Goal: Task Accomplishment & Management: Complete application form

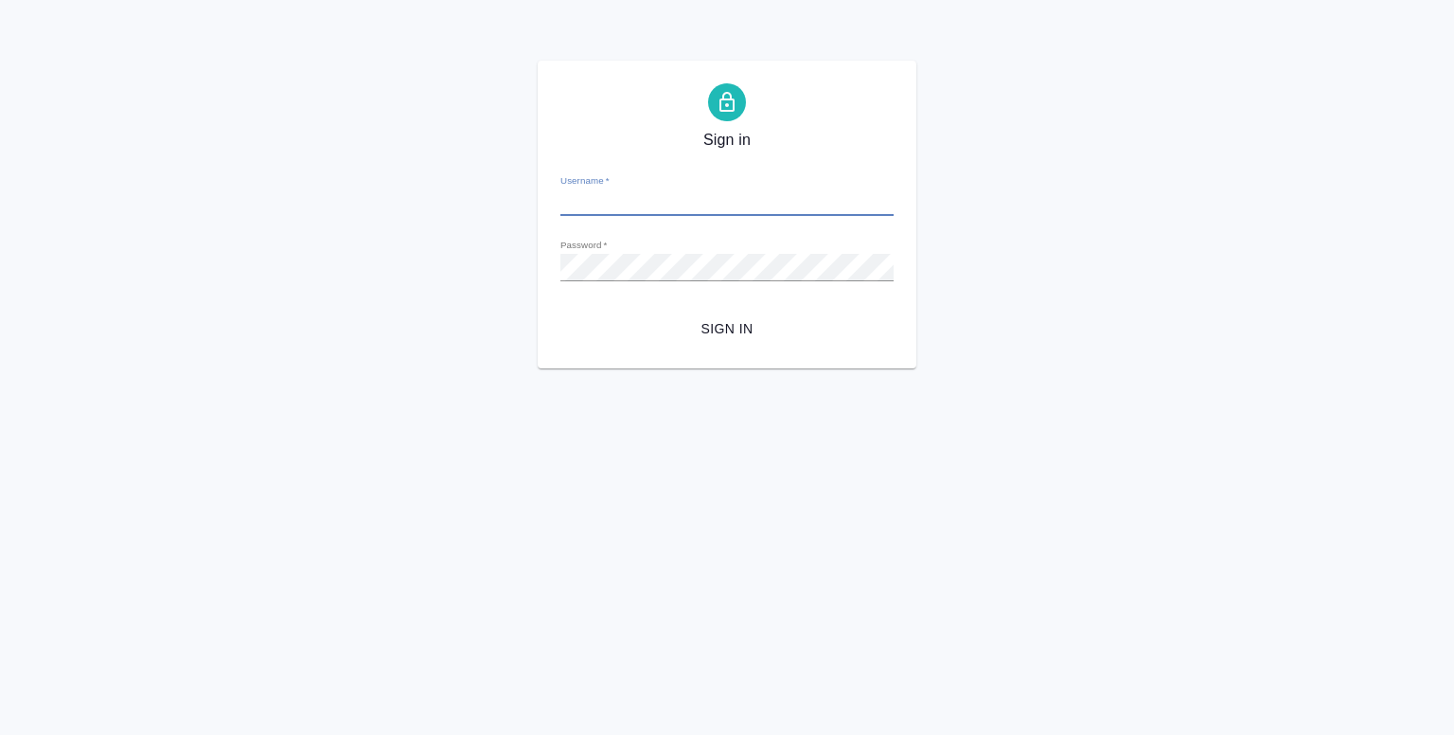
type input "y.shentsov@awatera.com"
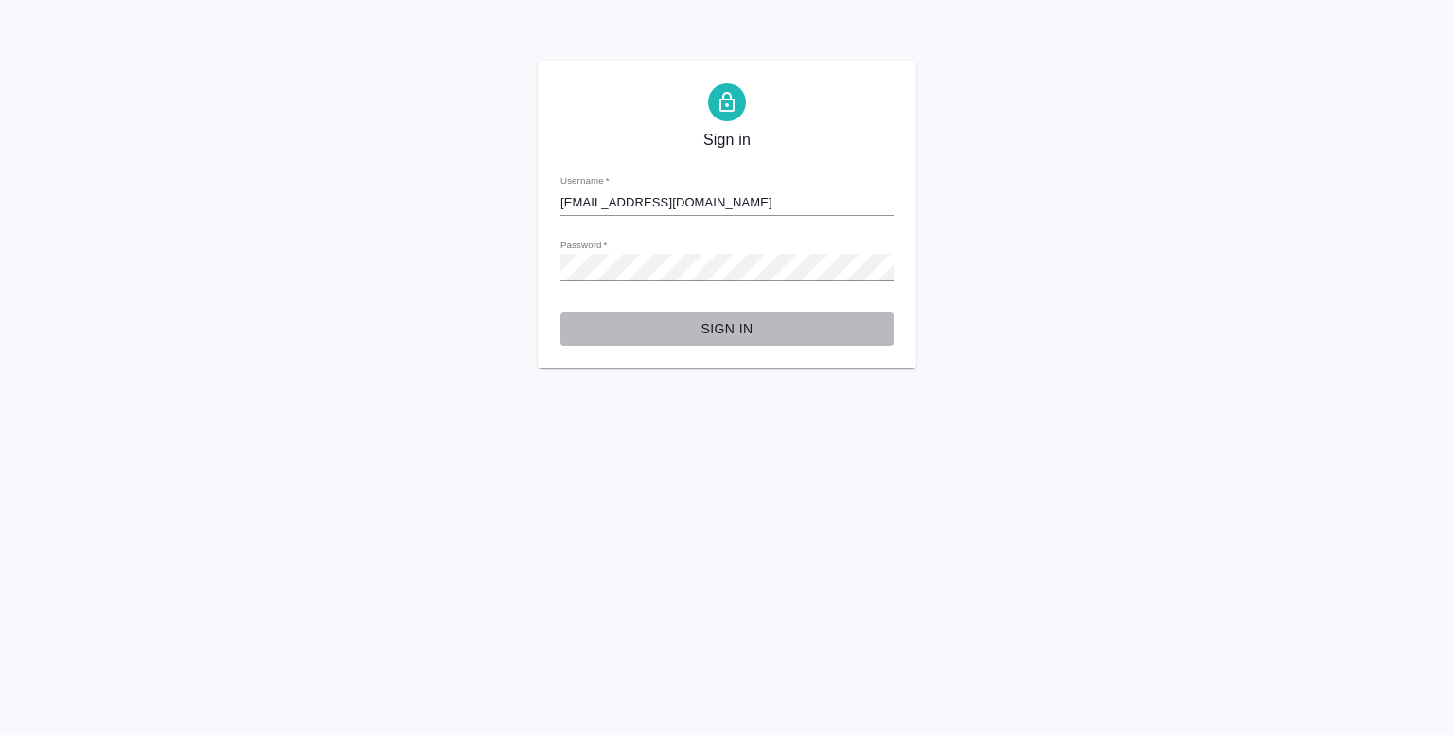
click at [721, 325] on span "Sign in" at bounding box center [727, 329] width 303 height 24
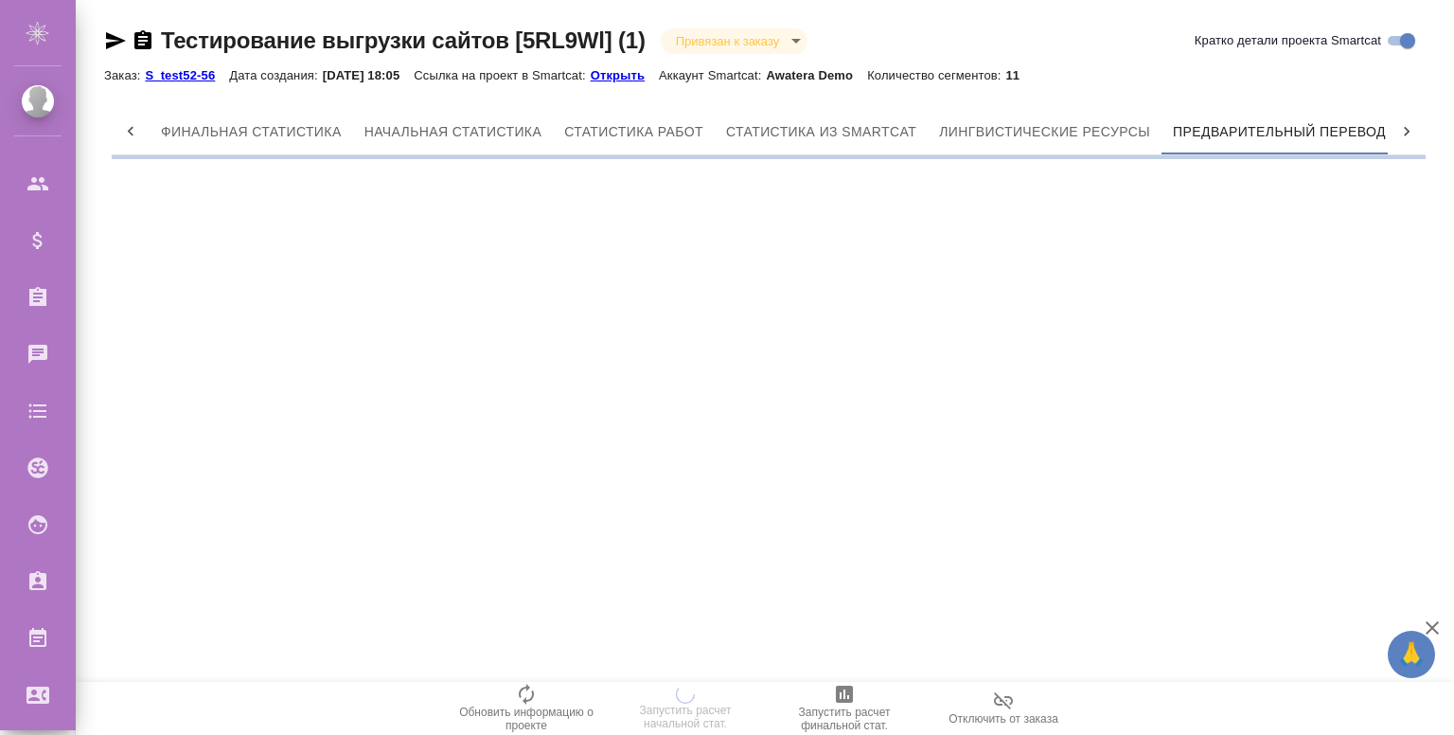
scroll to position [0, 9]
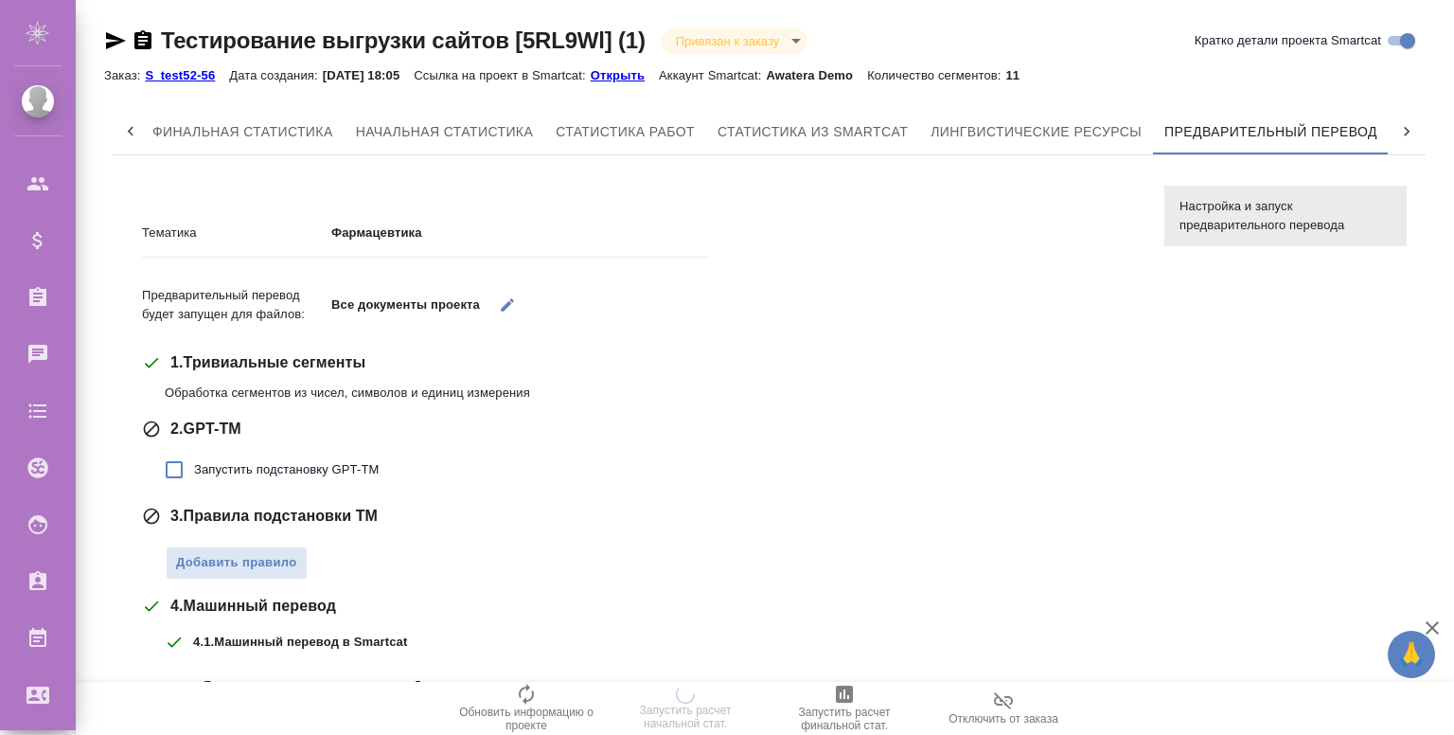
click at [212, 473] on span "Запустить подстановку GPT-TM" at bounding box center [286, 469] width 185 height 19
click at [194, 473] on input "Запустить подстановку GPT-TM" at bounding box center [174, 470] width 40 height 40
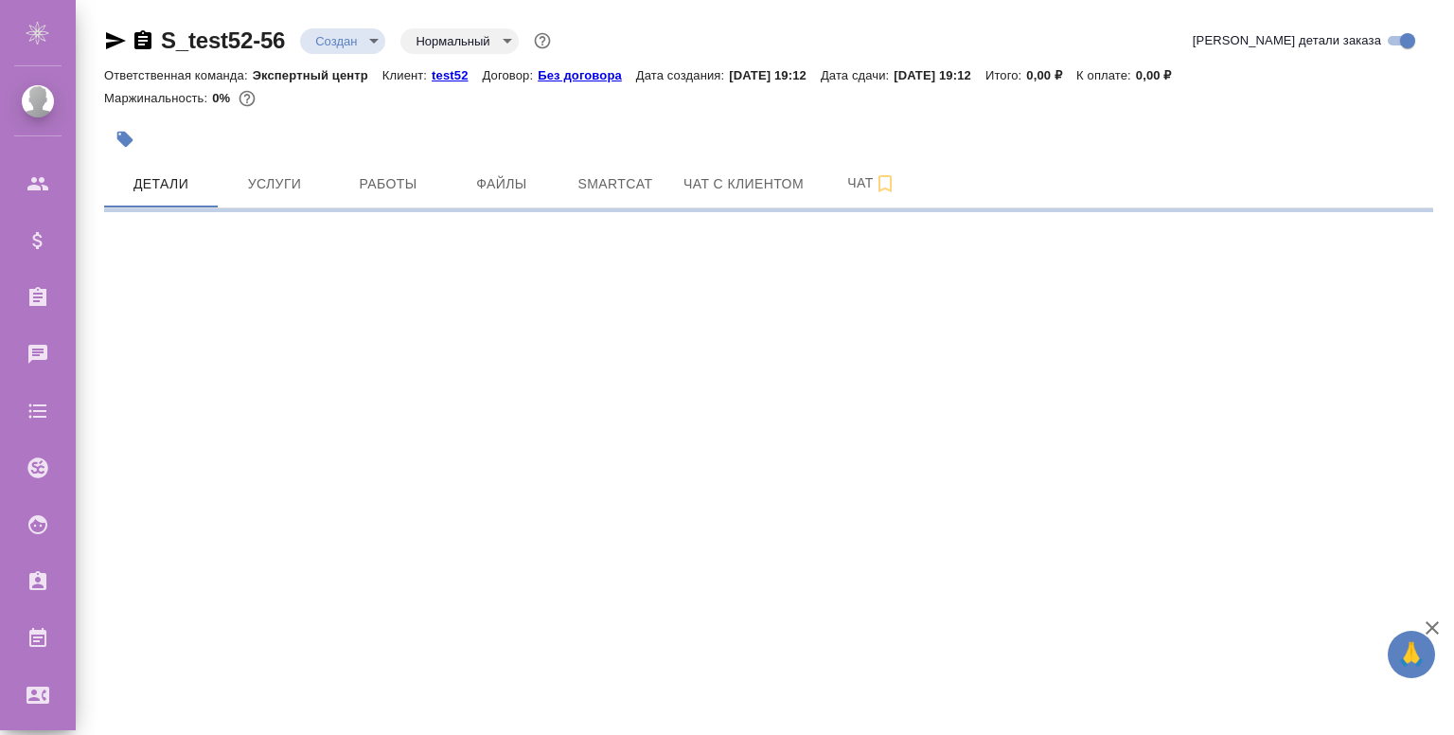
select select "RU"
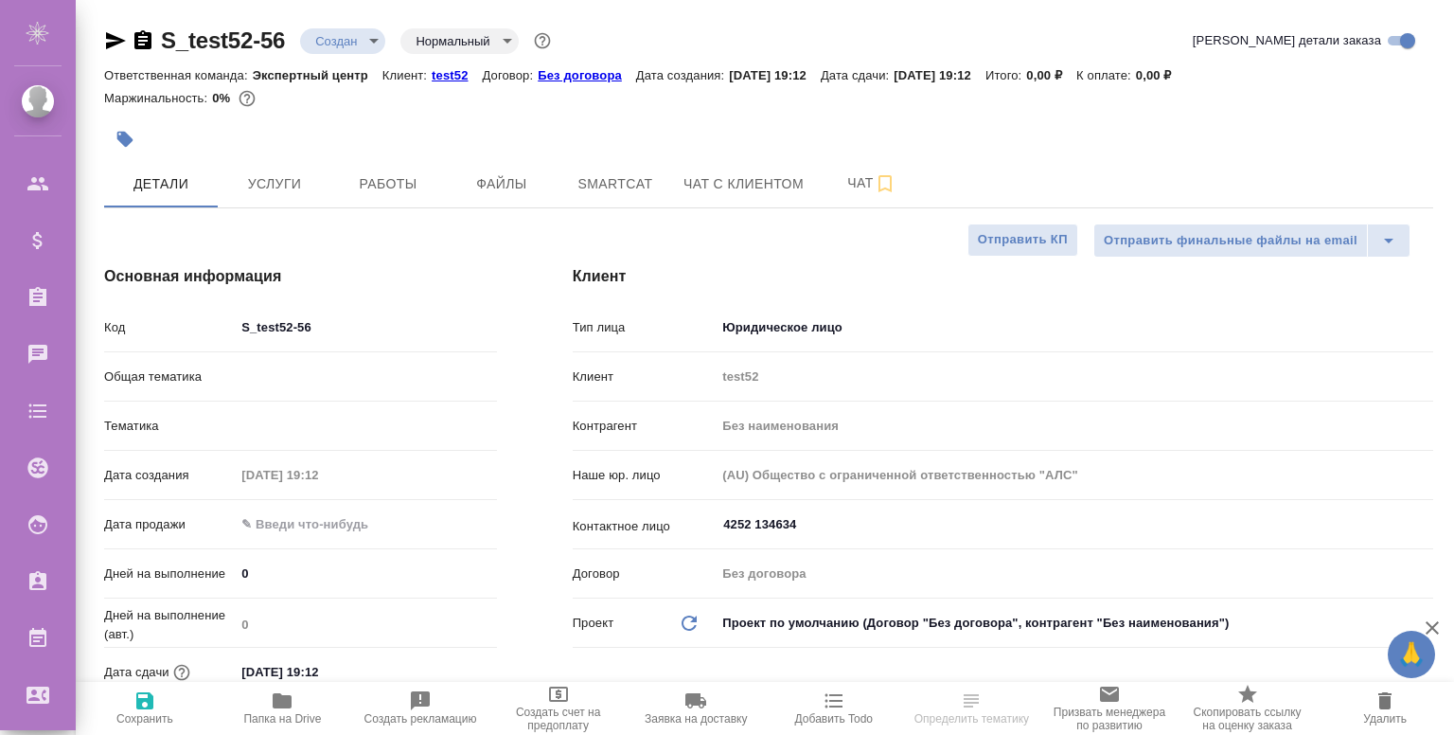
type textarea "x"
type input "Гвоздиков Андрей"
type input "Экспертный центр"
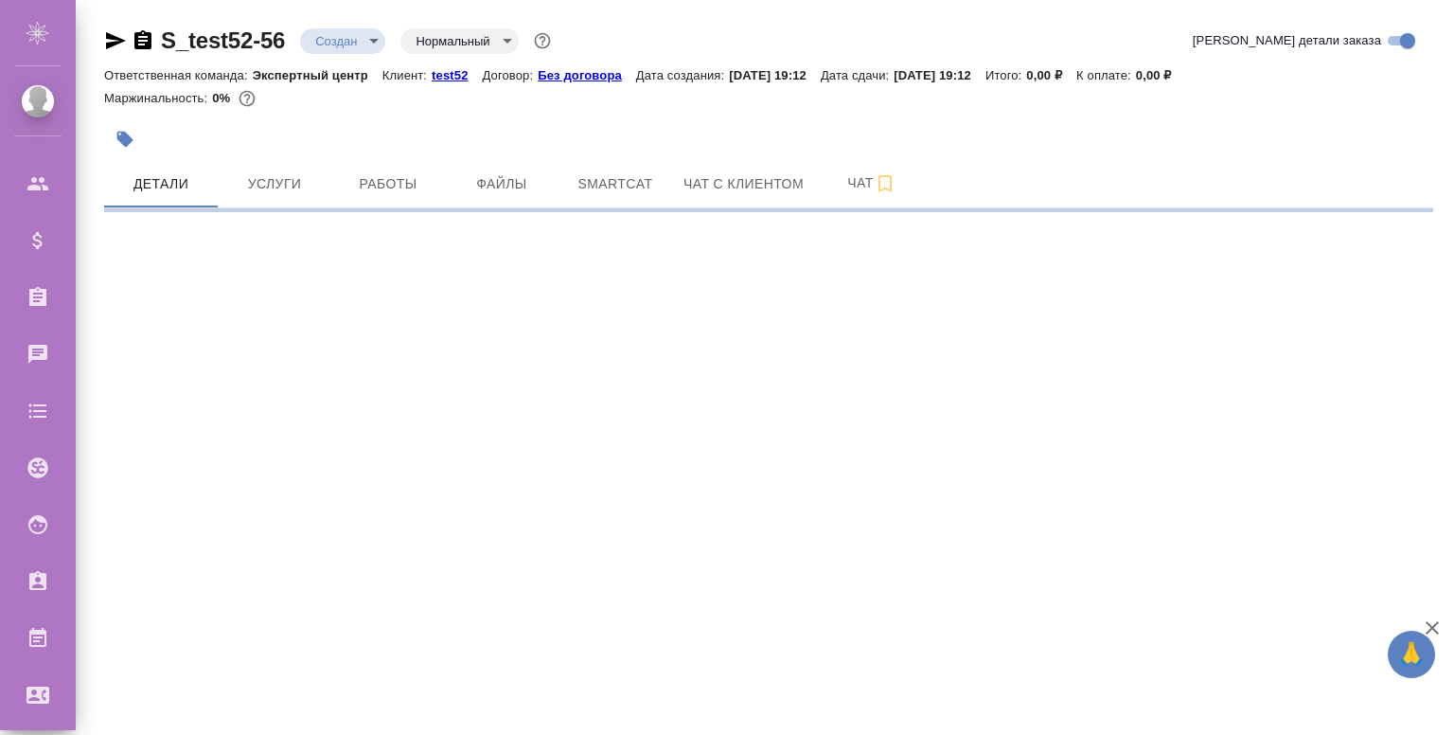
select select "RU"
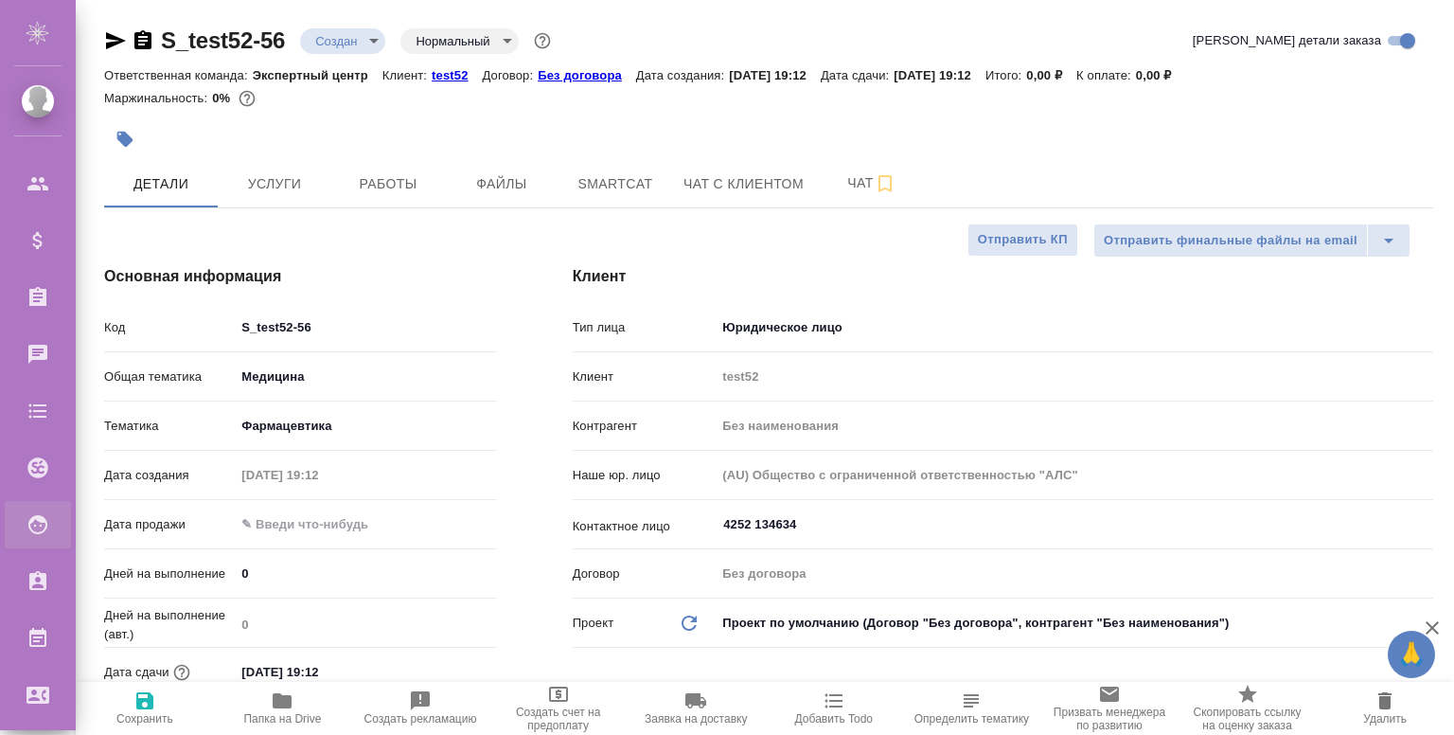
type textarea "x"
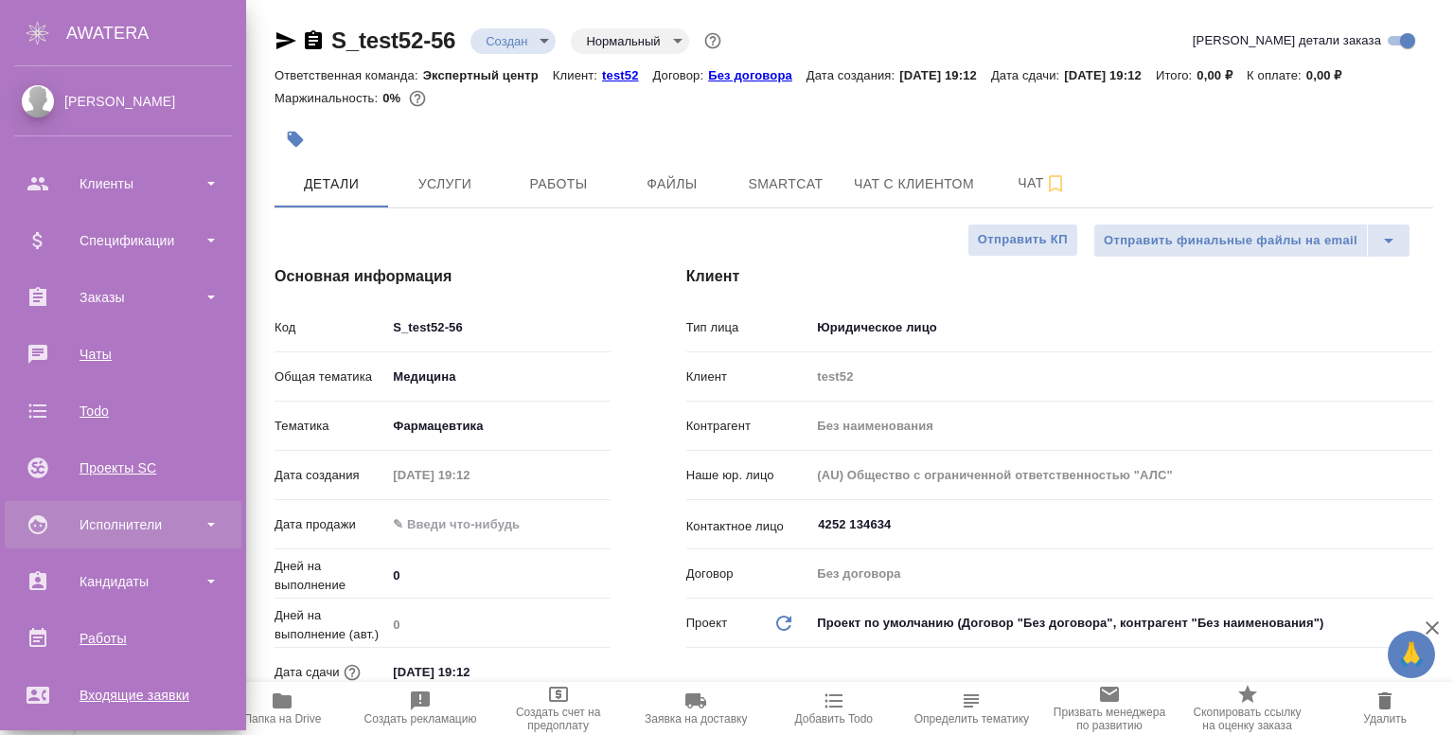
scroll to position [358, 0]
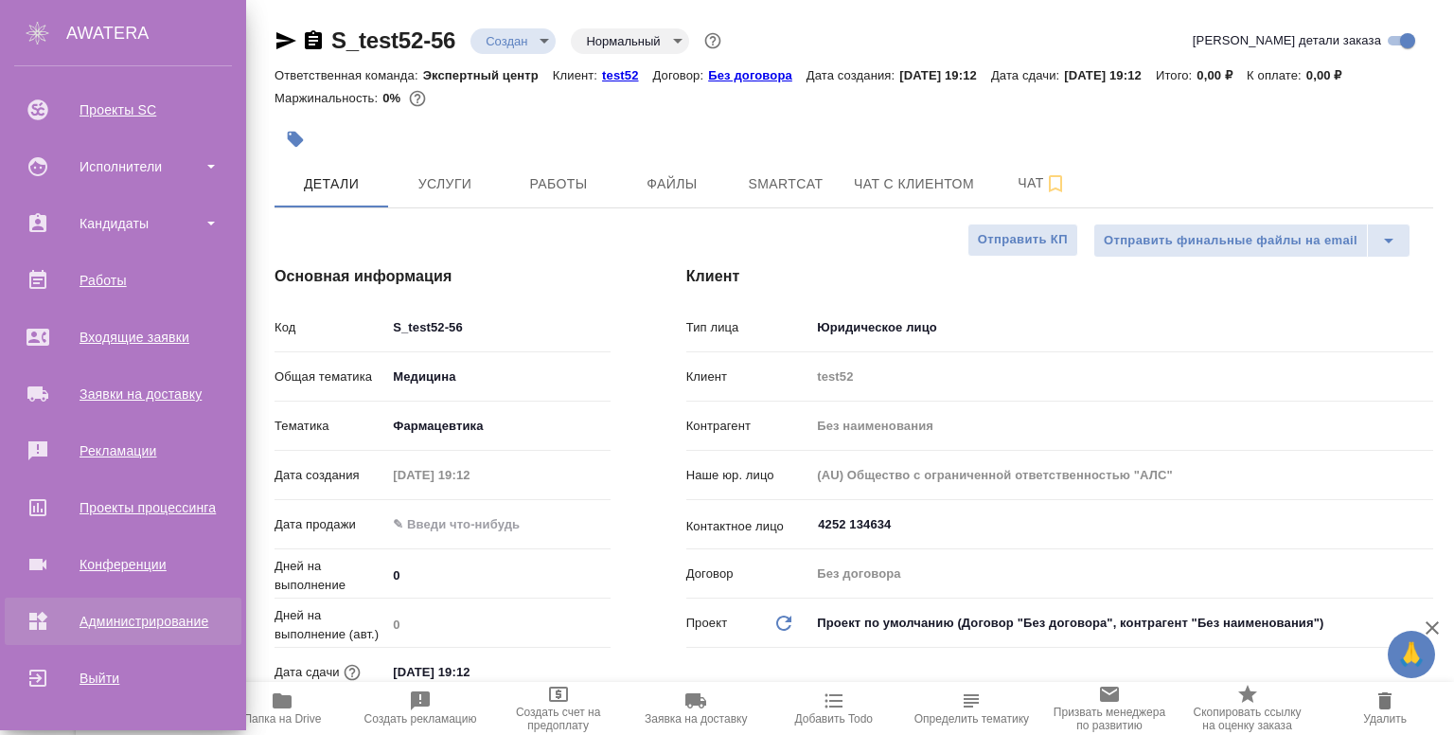
type textarea "x"
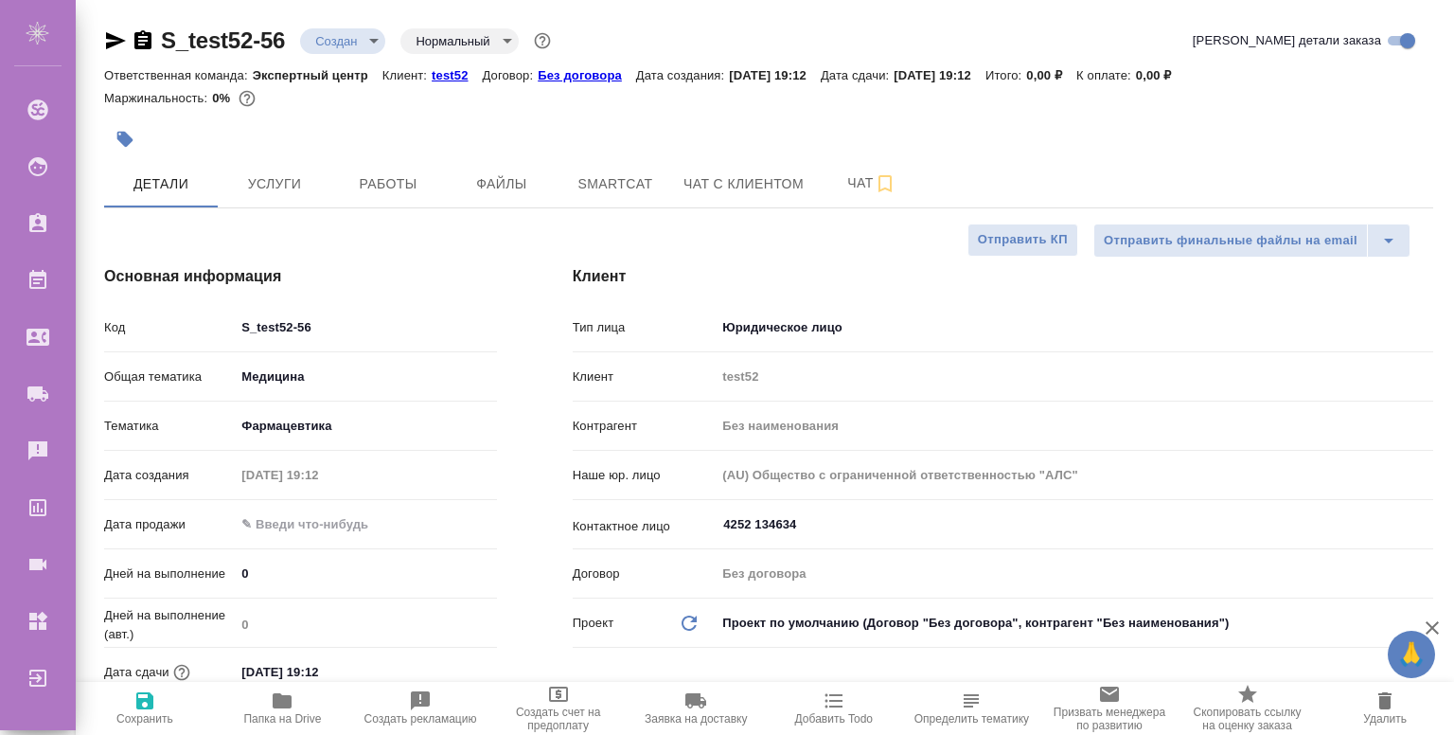
type textarea "x"
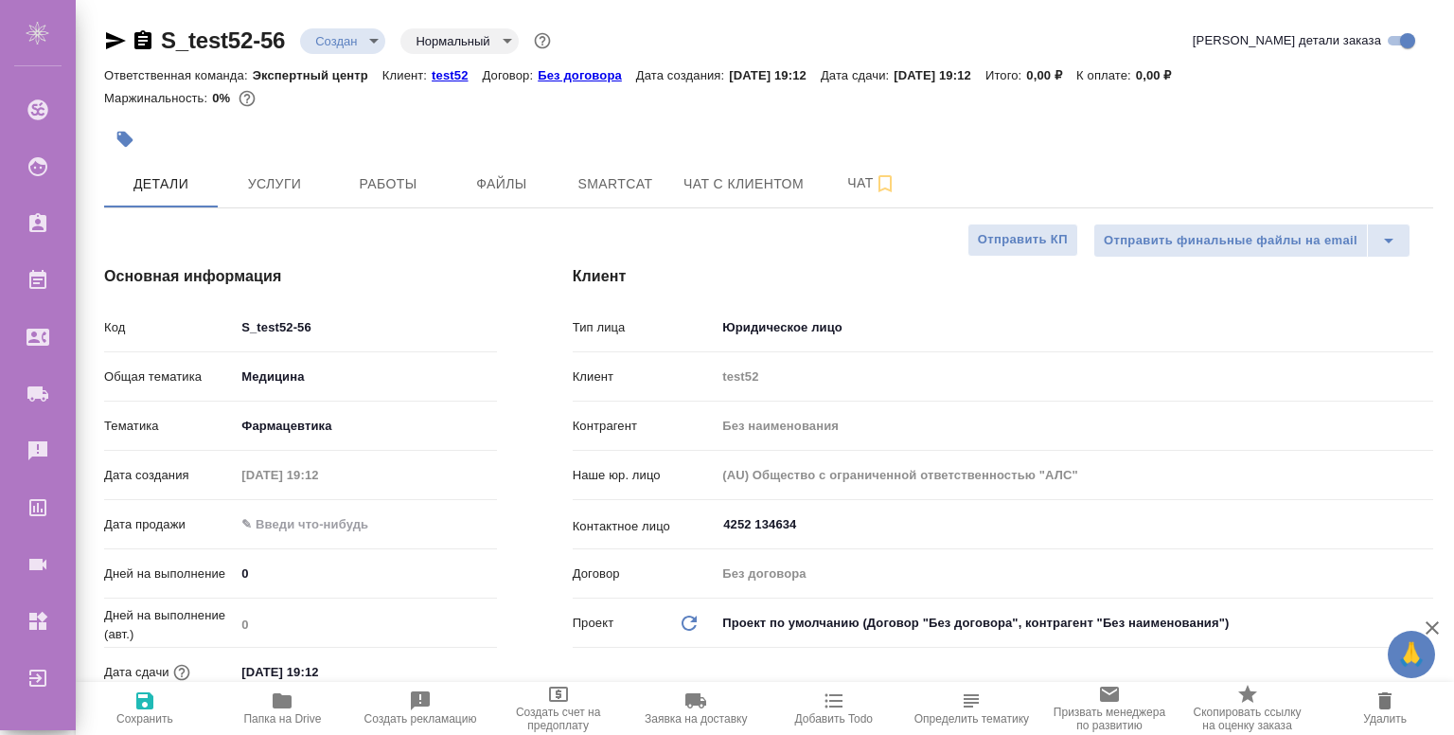
type textarea "x"
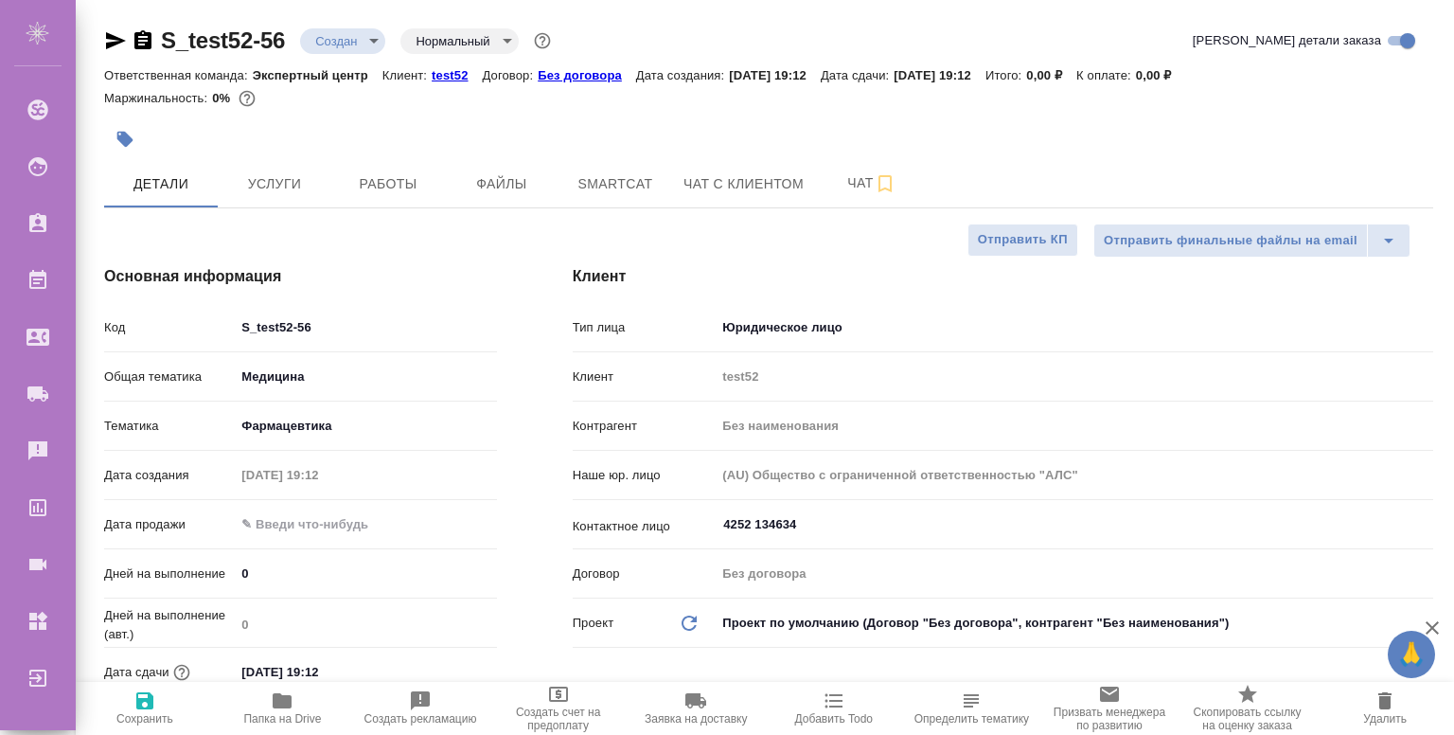
type textarea "x"
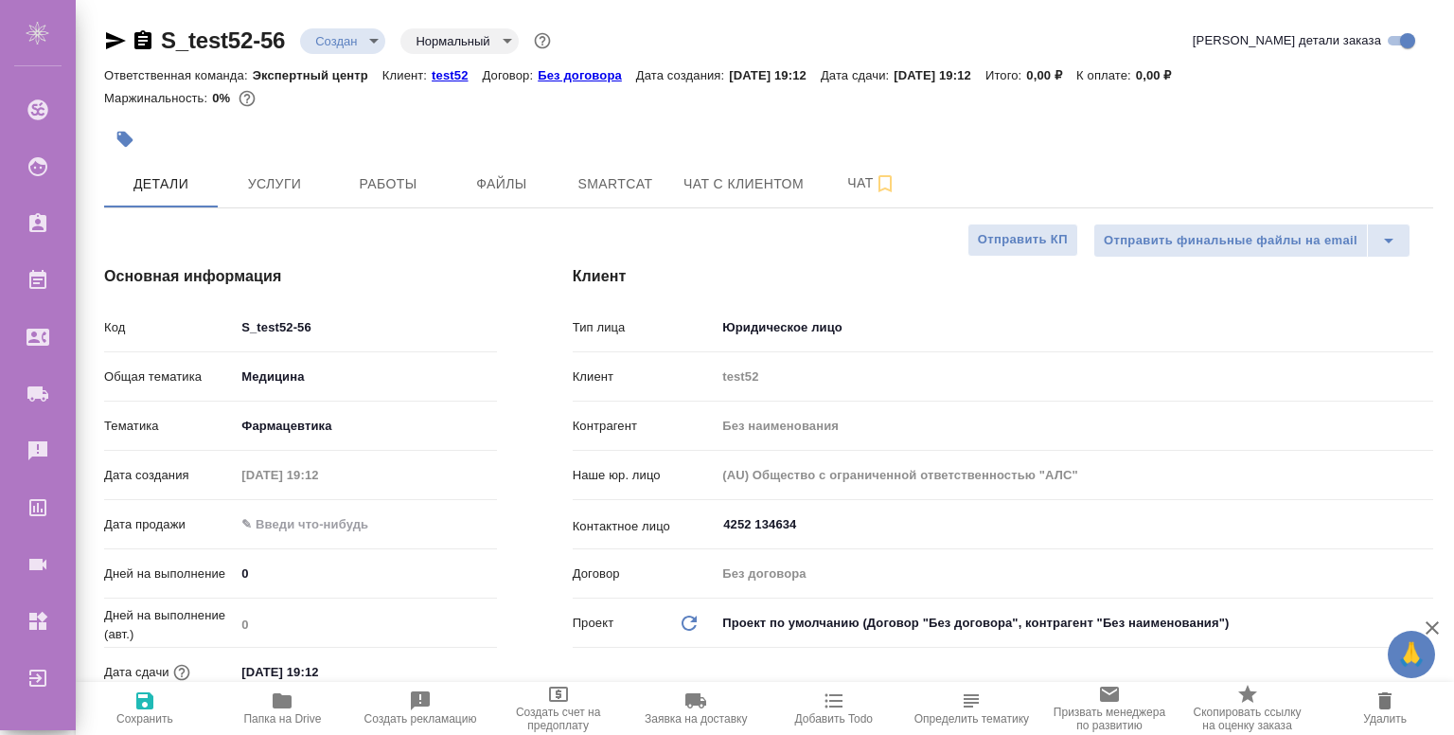
type textarea "x"
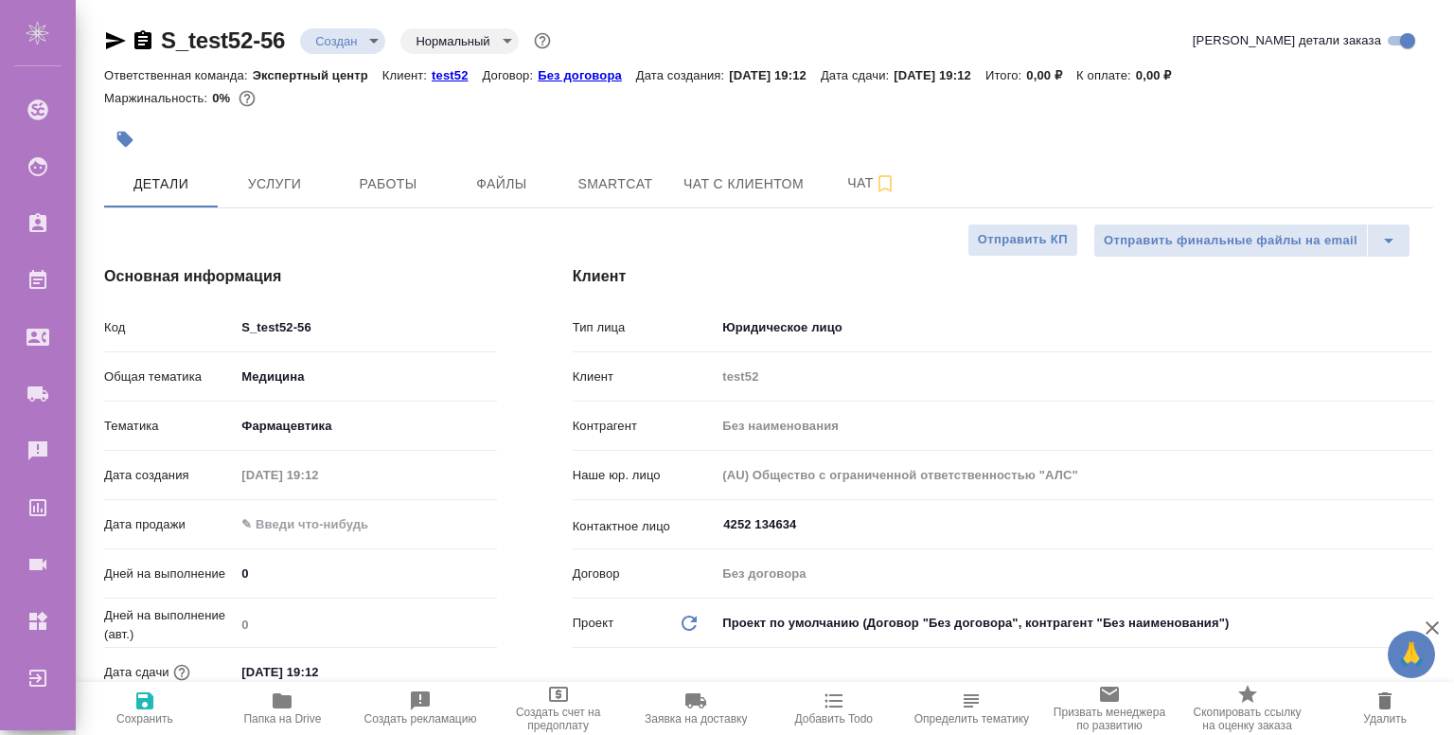
type textarea "x"
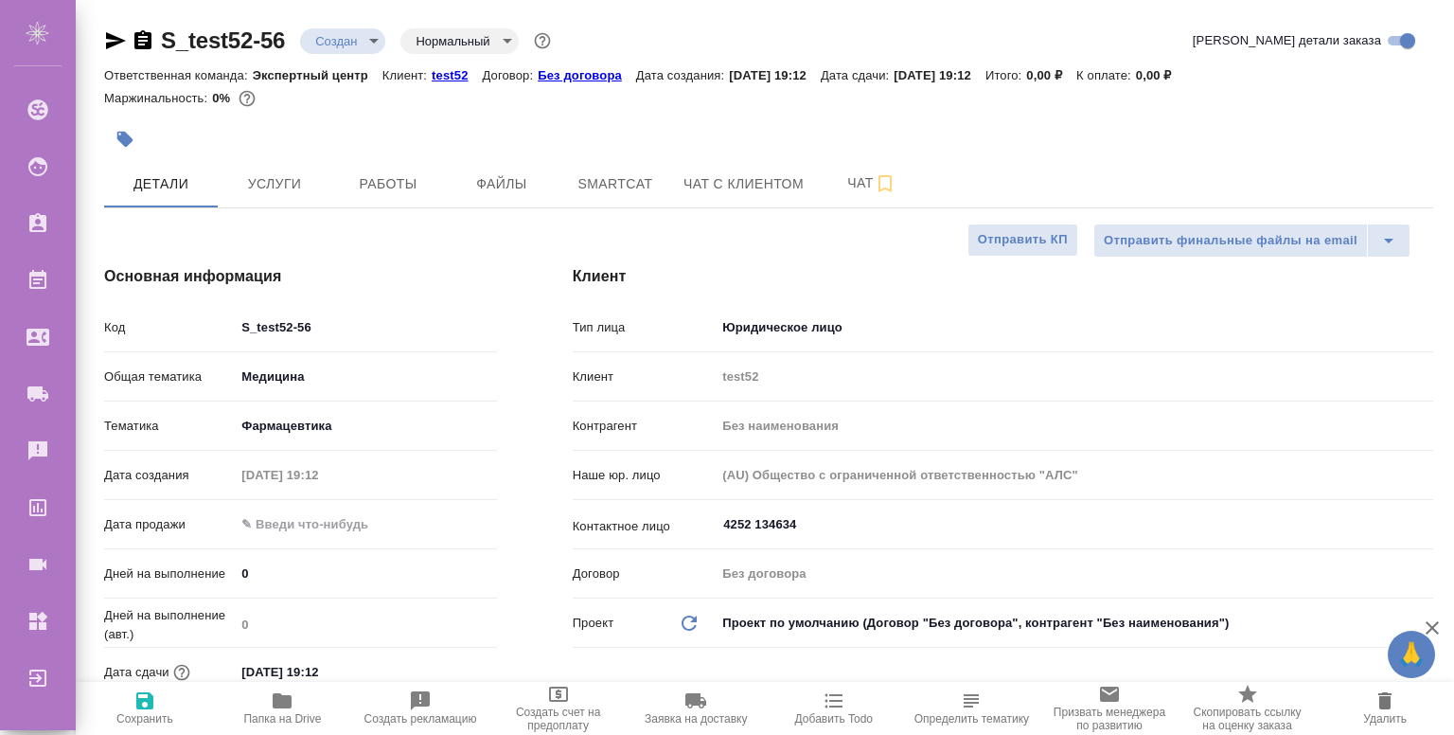
type textarea "x"
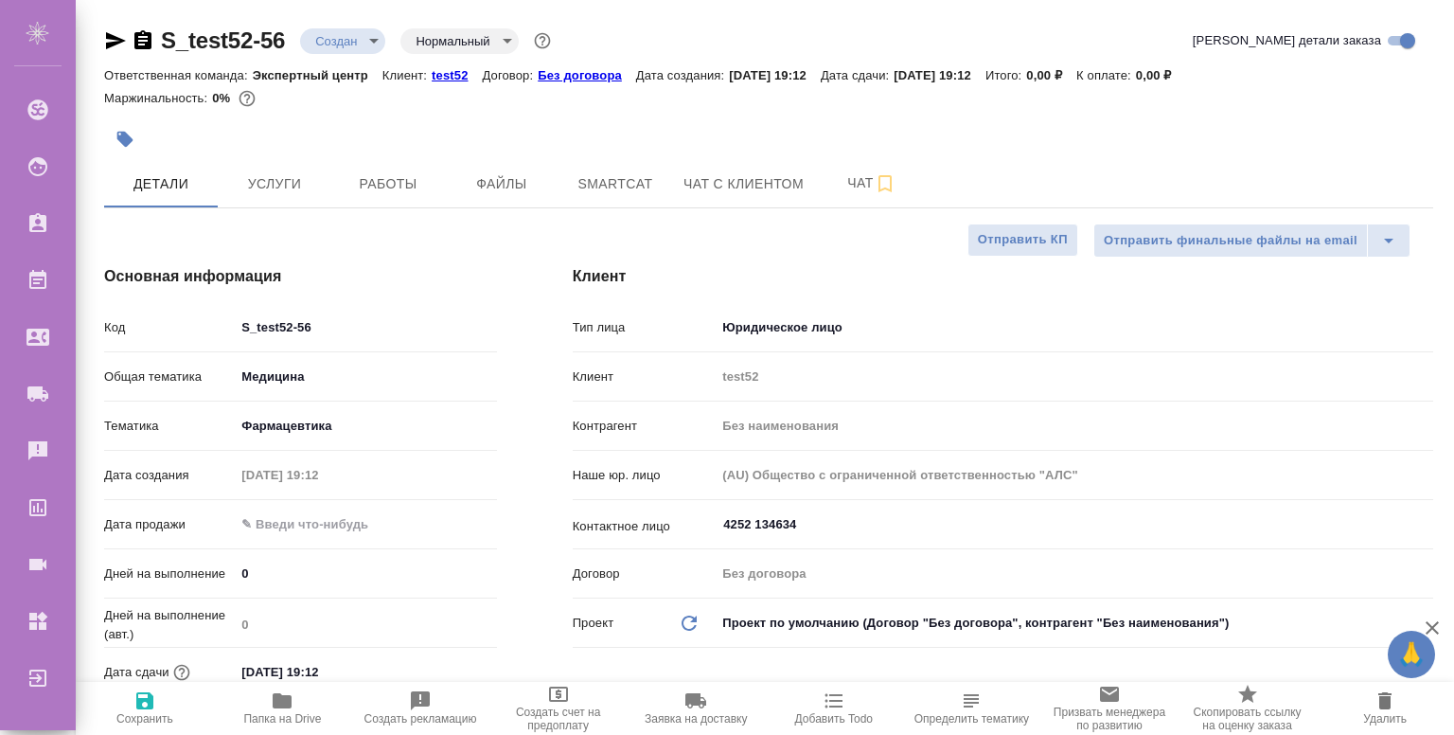
type textarea "x"
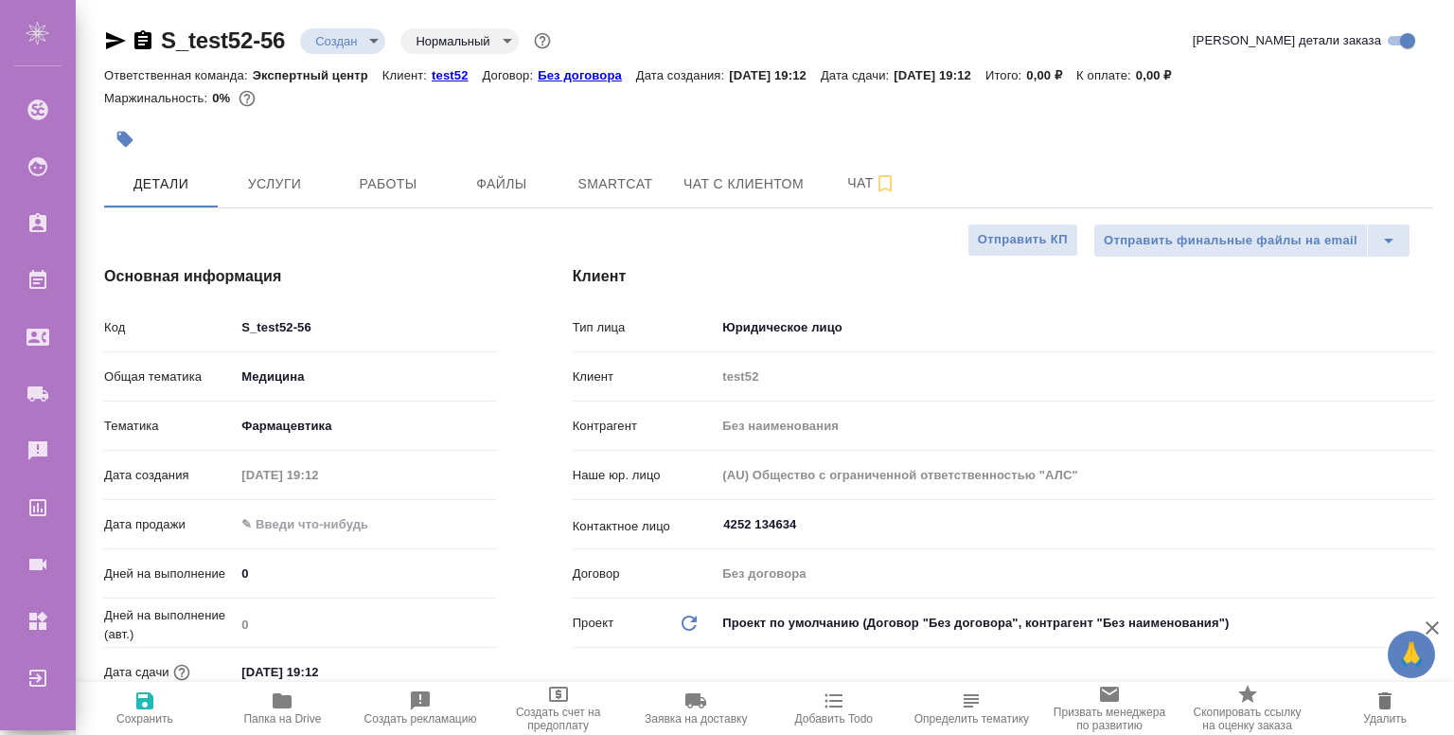
type textarea "x"
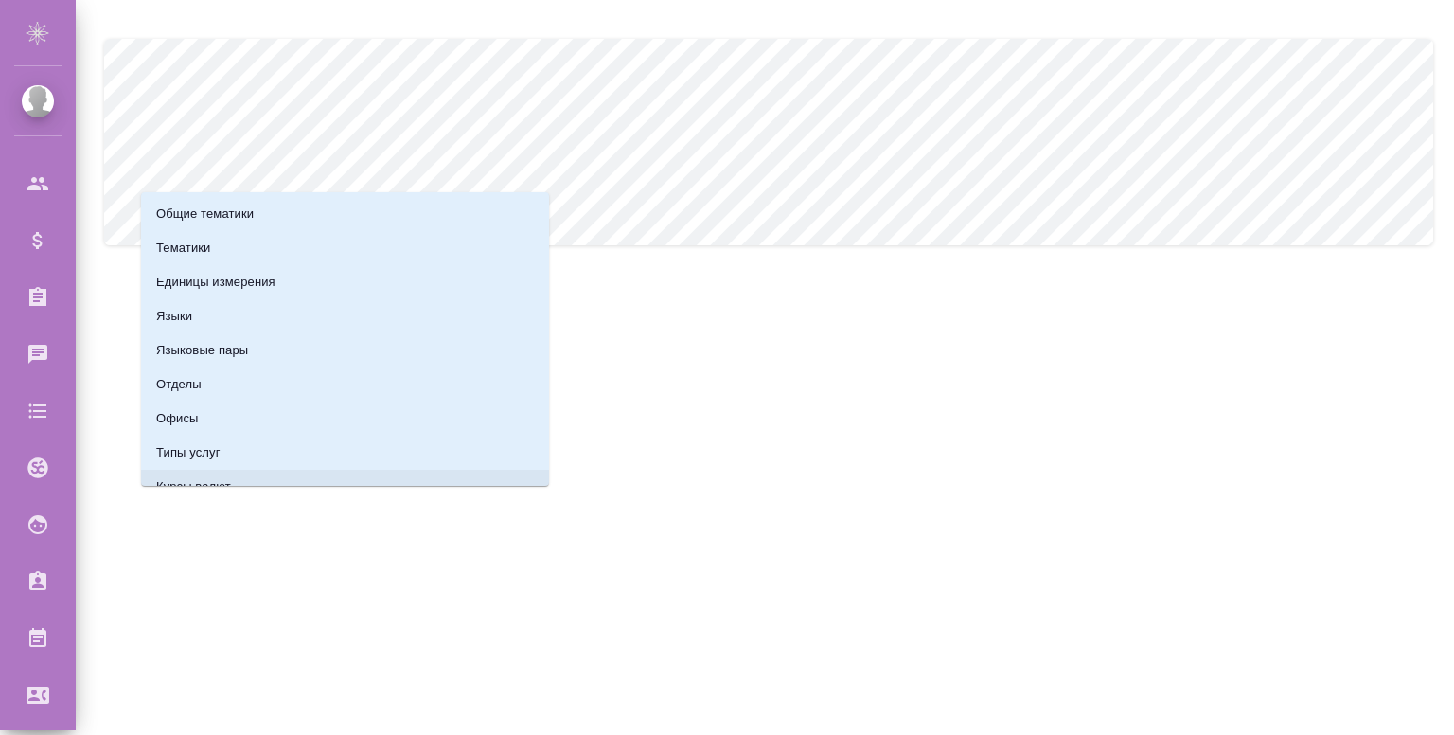
scroll to position [223, 0]
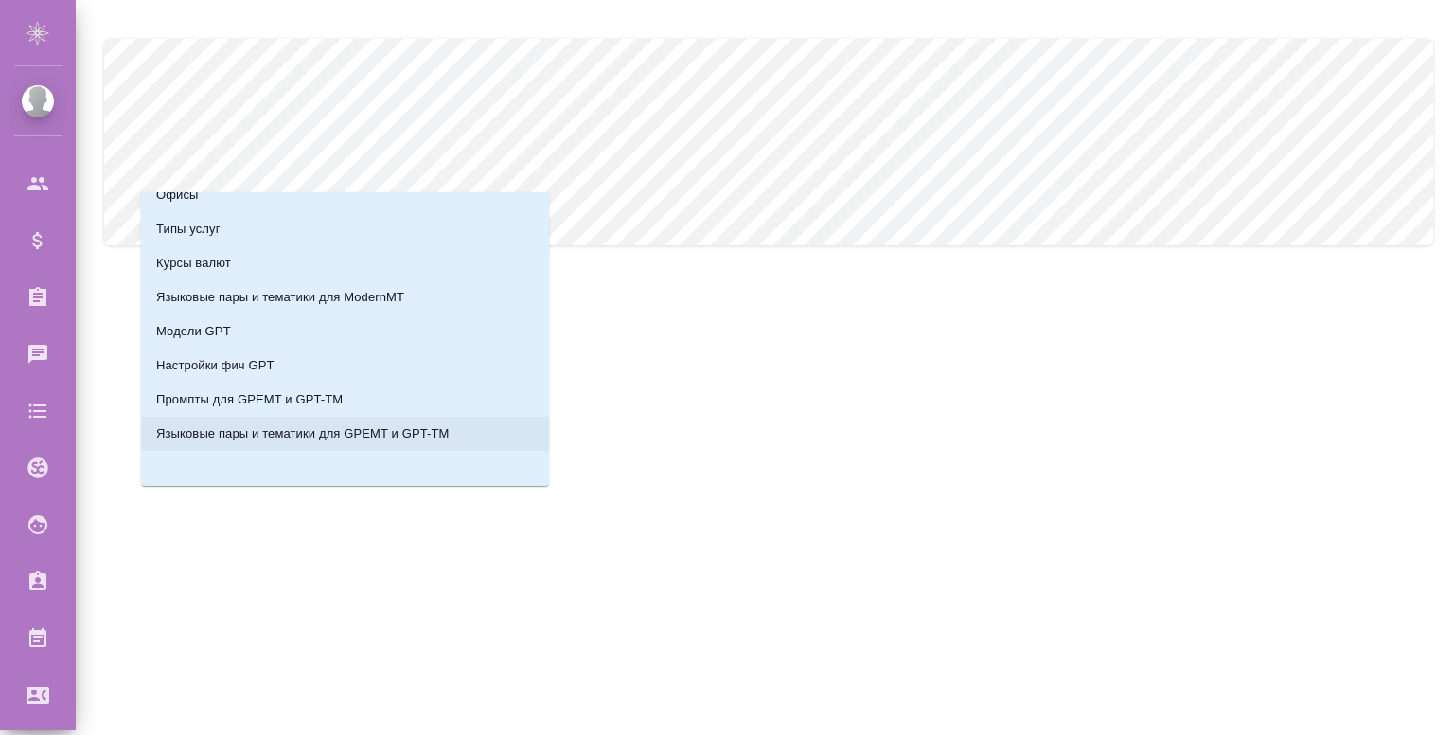
click at [253, 438] on p "Языковые пары и тематики для GPEMT и GPT-TM" at bounding box center [302, 433] width 293 height 19
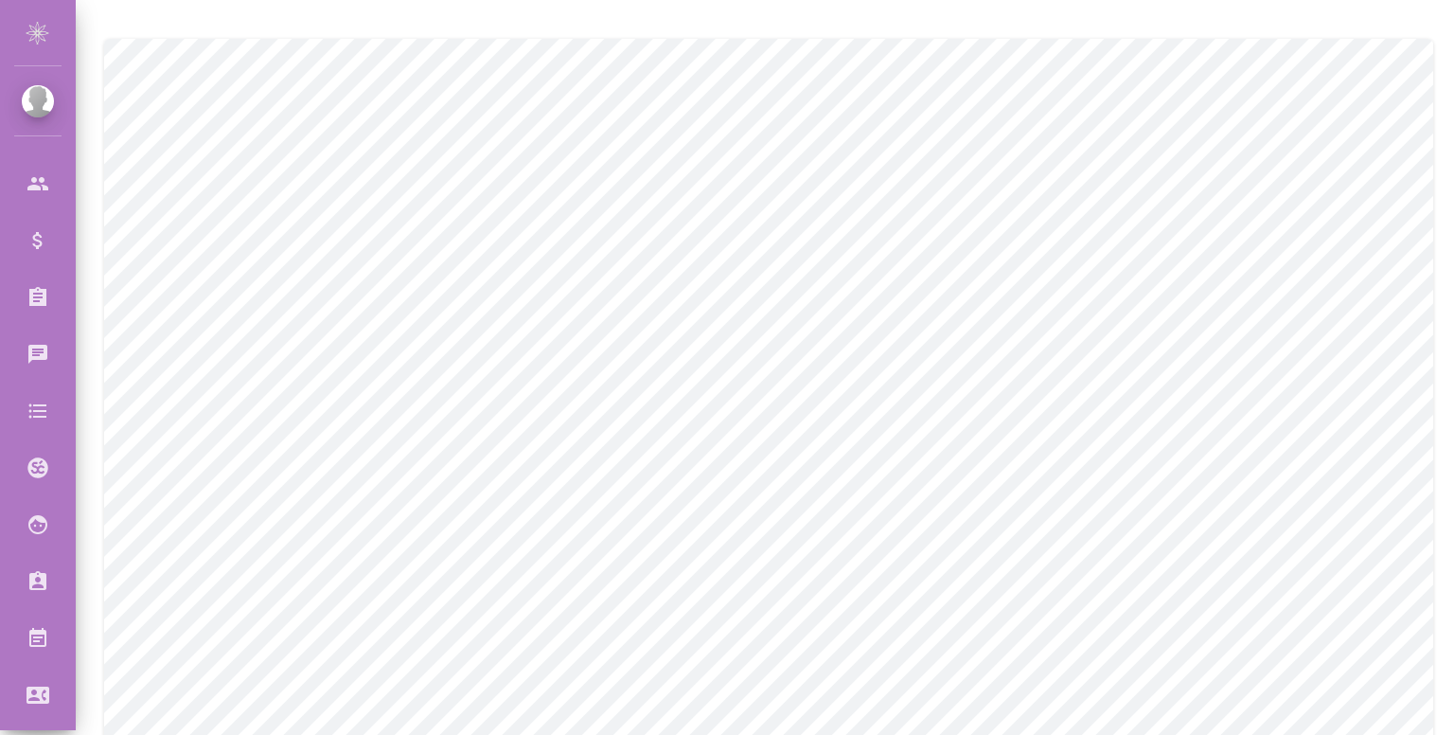
scroll to position [226, 0]
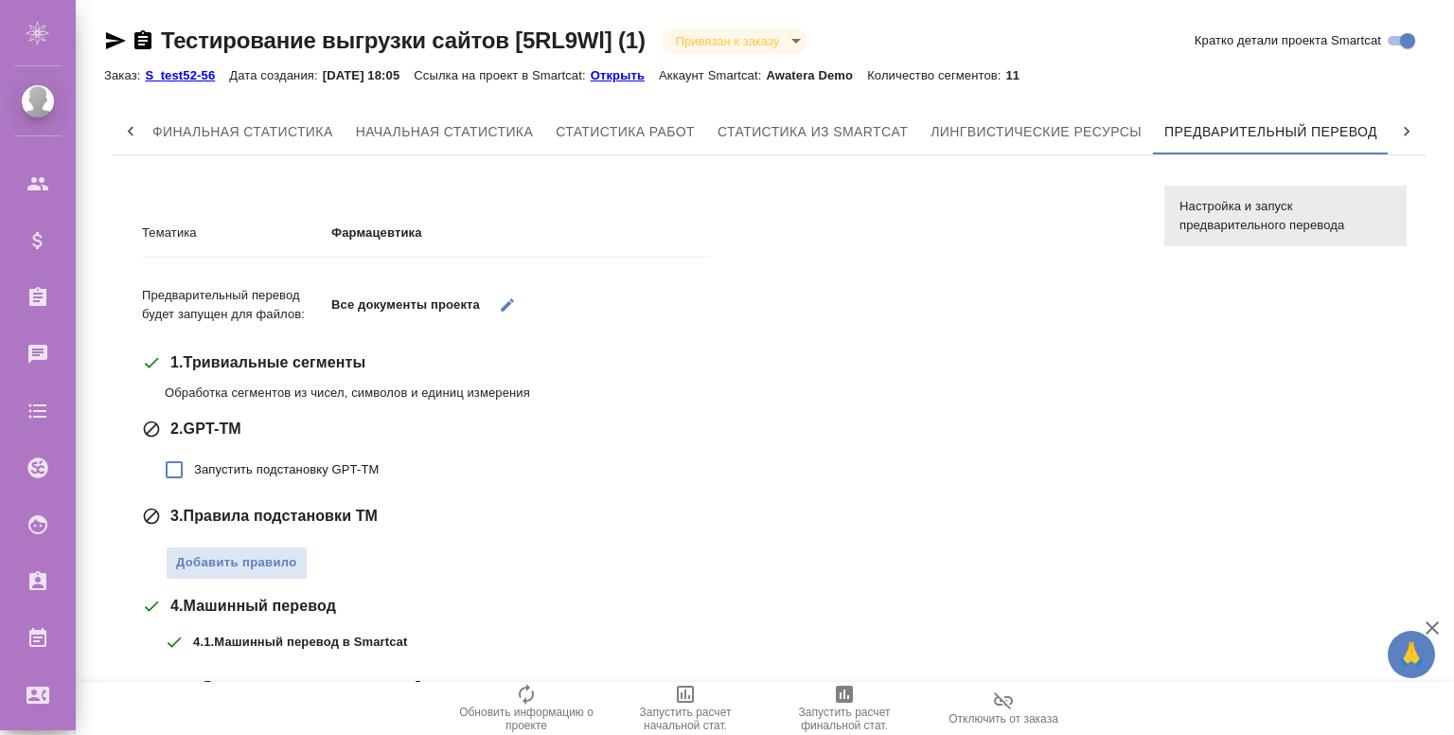
scroll to position [329, 0]
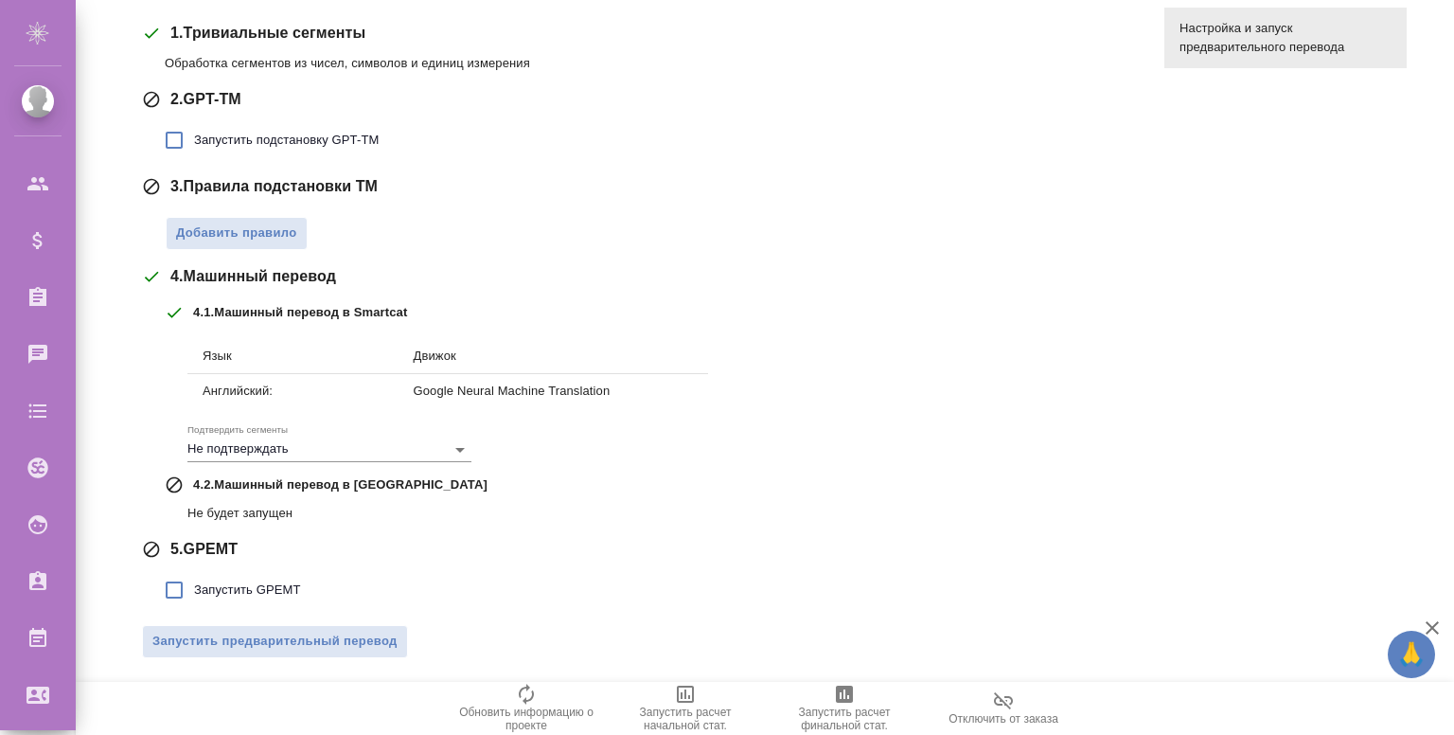
click at [244, 577] on label "Запустить GPEMT" at bounding box center [227, 590] width 147 height 40
click at [194, 577] on input "Запустить GPEMT" at bounding box center [174, 590] width 40 height 40
checkbox input "true"
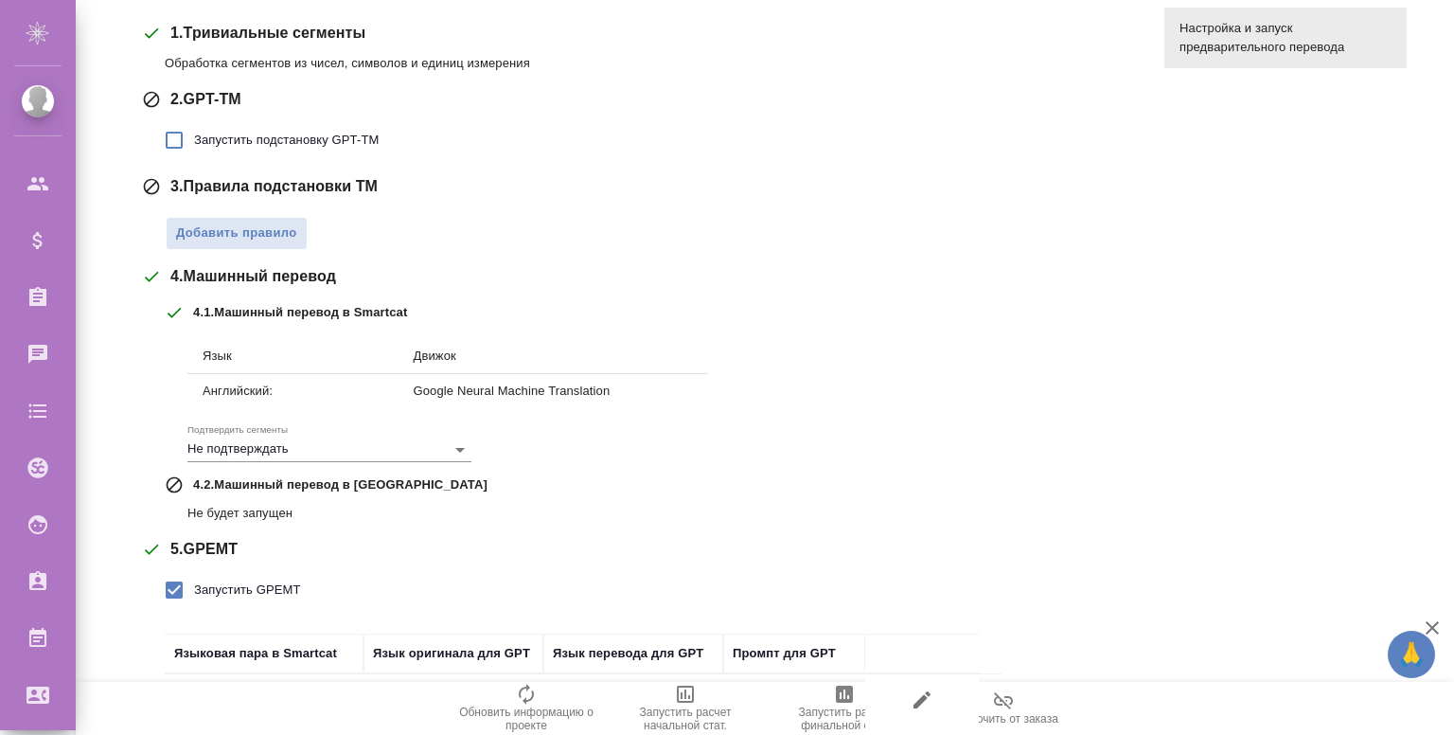
scroll to position [461, 0]
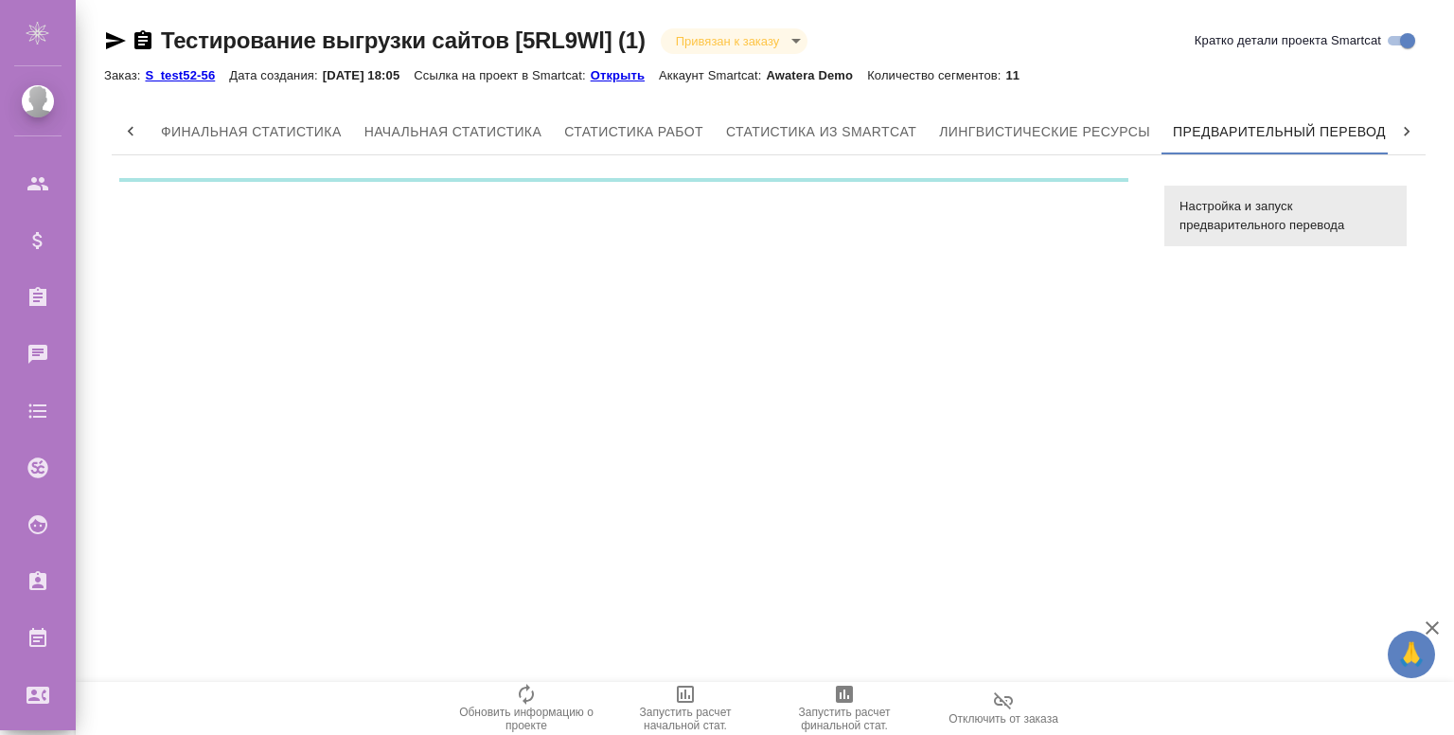
scroll to position [0, 9]
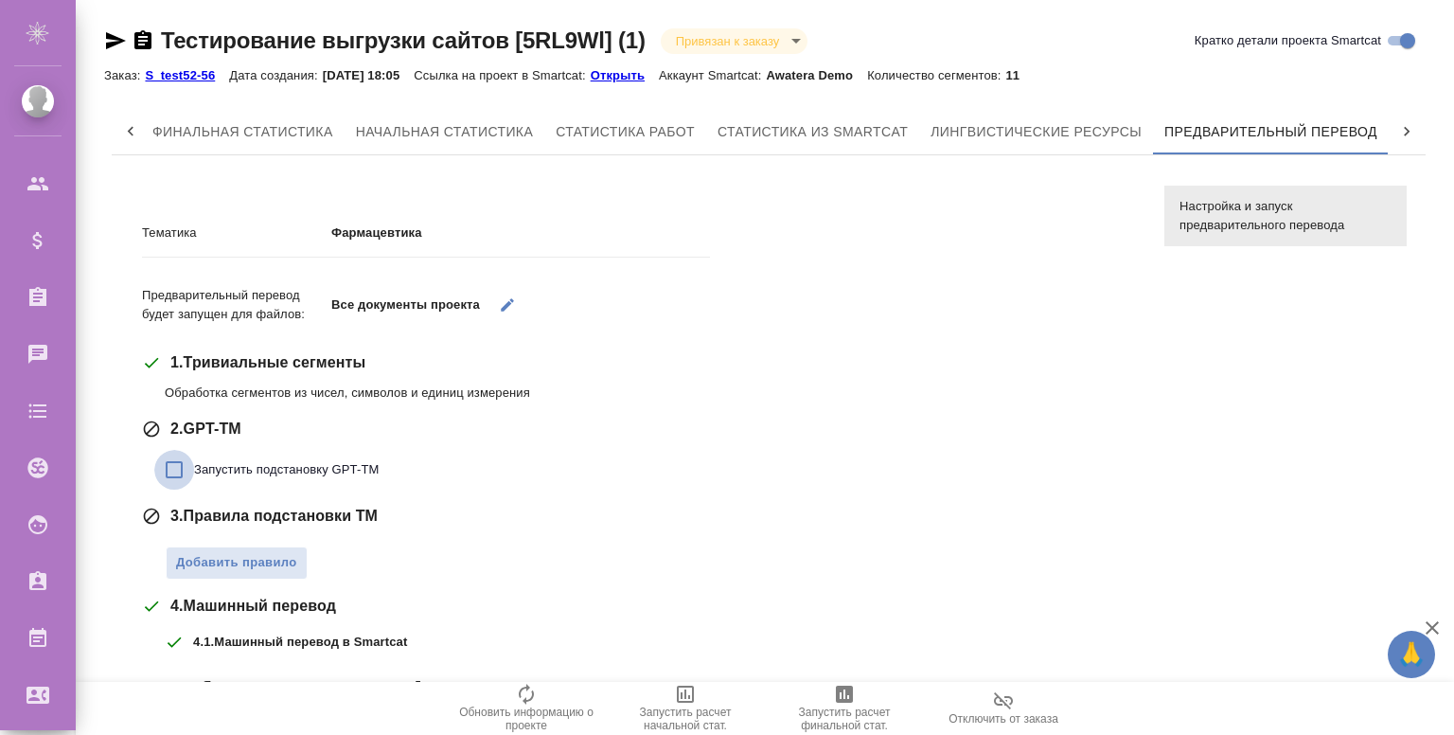
click at [187, 468] on input "Запустить подстановку GPT-TM" at bounding box center [174, 470] width 40 height 40
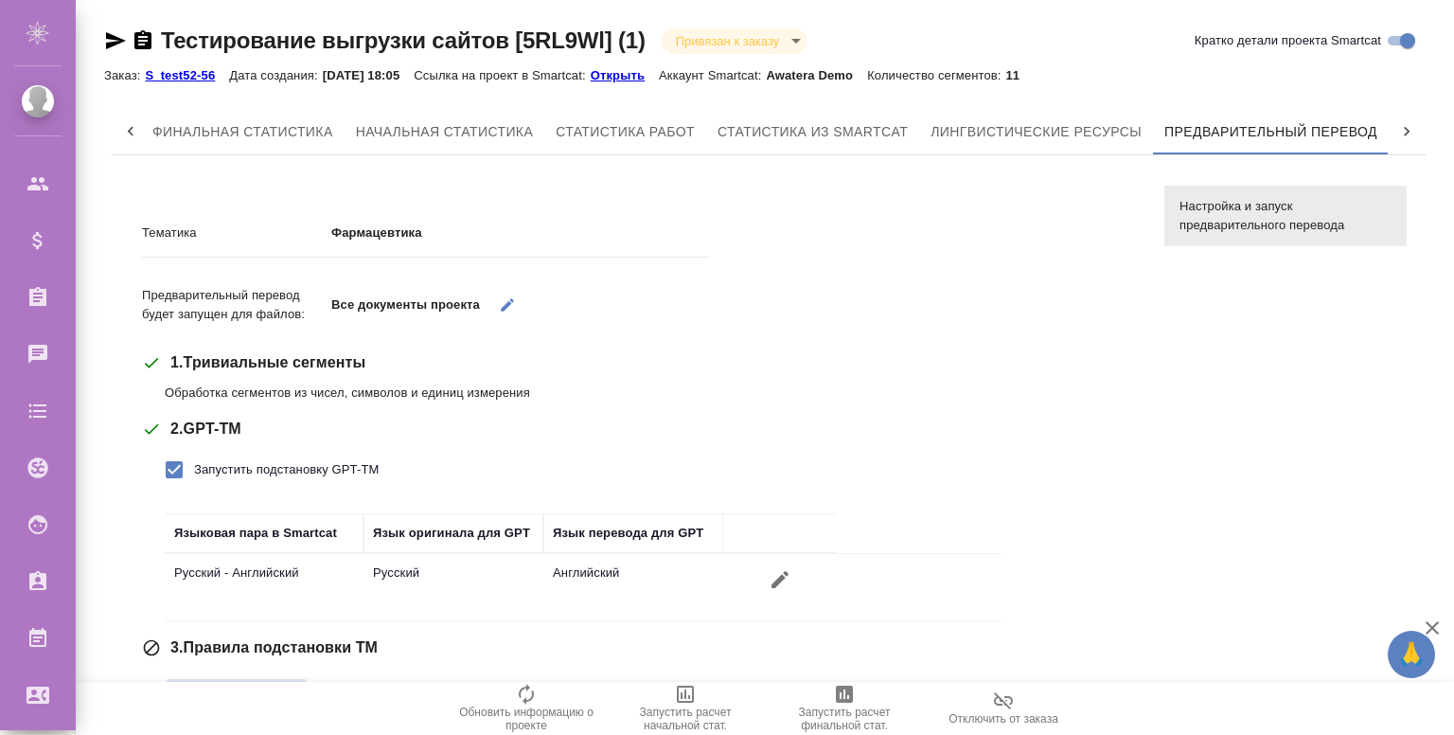
scroll to position [95, 0]
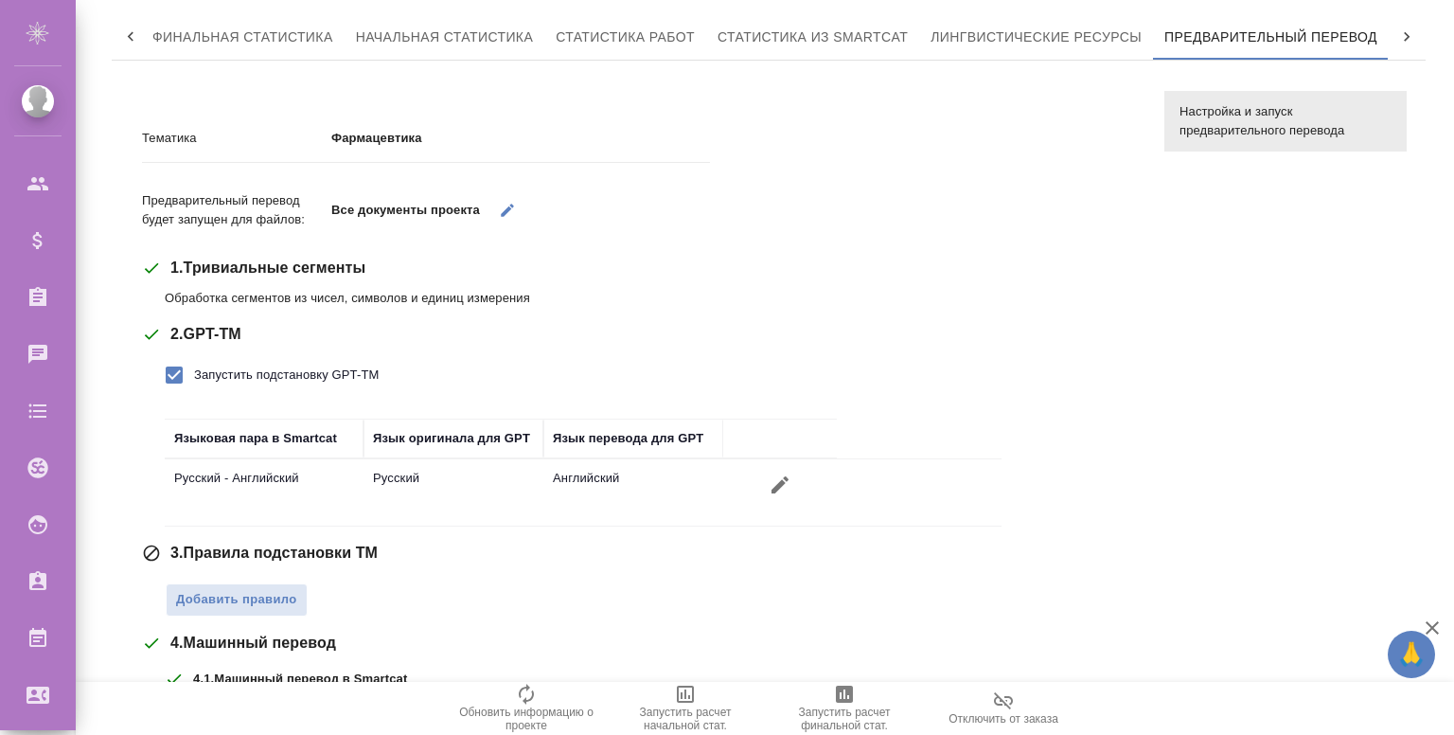
click at [226, 381] on span "Запустить подстановку GPT-TM" at bounding box center [286, 374] width 185 height 19
click at [194, 381] on input "Запустить подстановку GPT-TM" at bounding box center [174, 375] width 40 height 40
checkbox input "false"
